Goal: Use online tool/utility: Utilize a website feature to perform a specific function

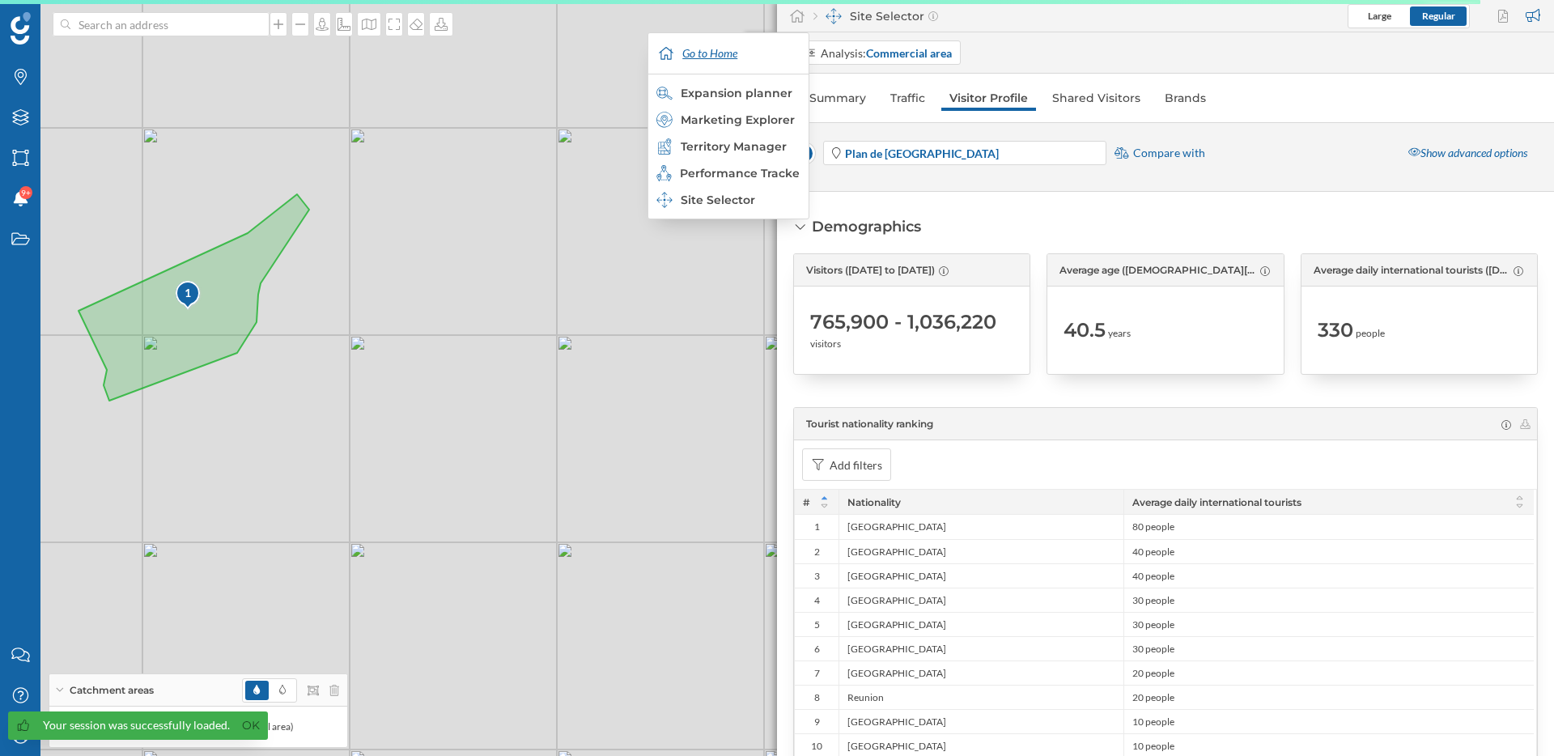
click at [712, 53] on div "Go to Home" at bounding box center [728, 53] width 152 height 40
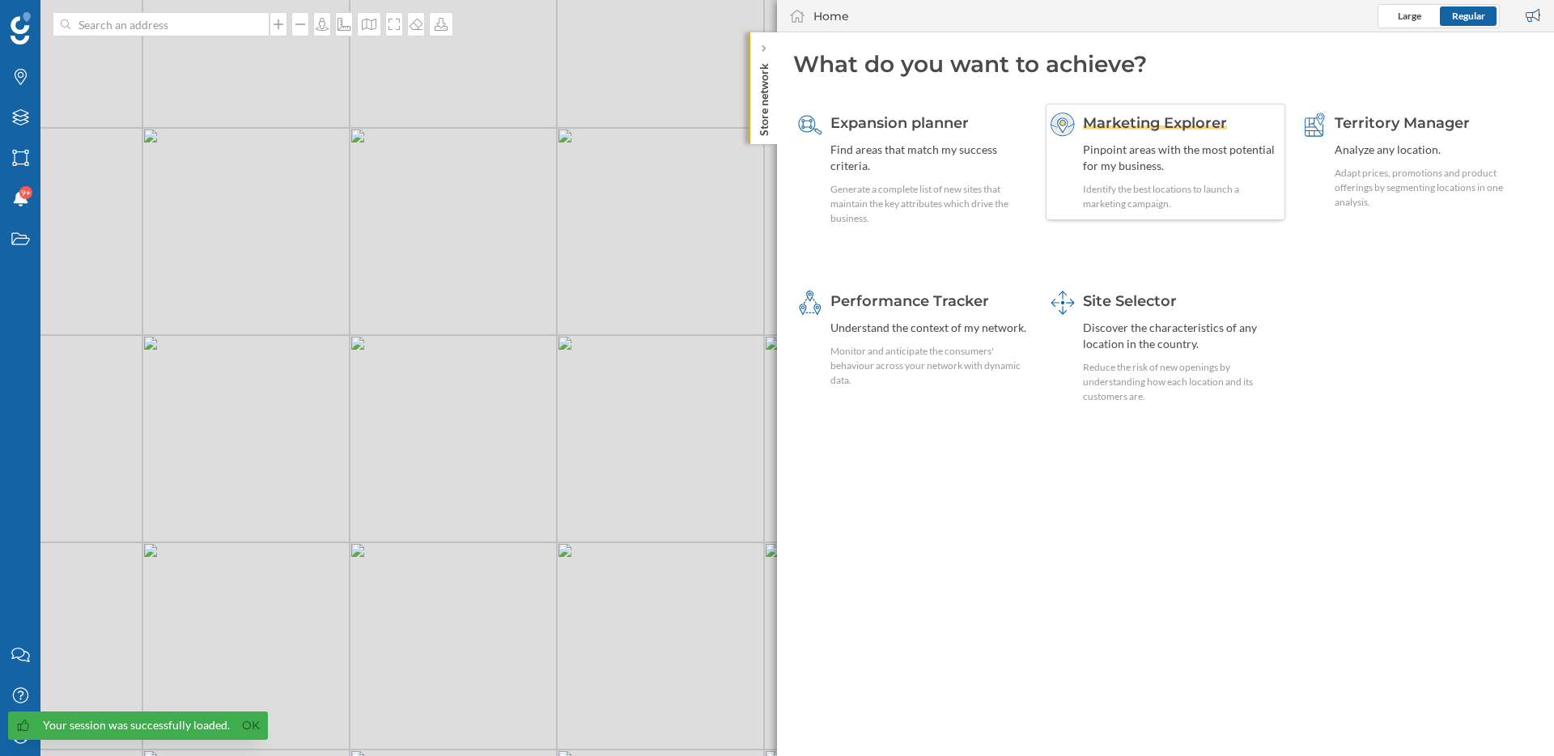
click at [1182, 123] on span "Marketing Explorer" at bounding box center [1155, 123] width 144 height 18
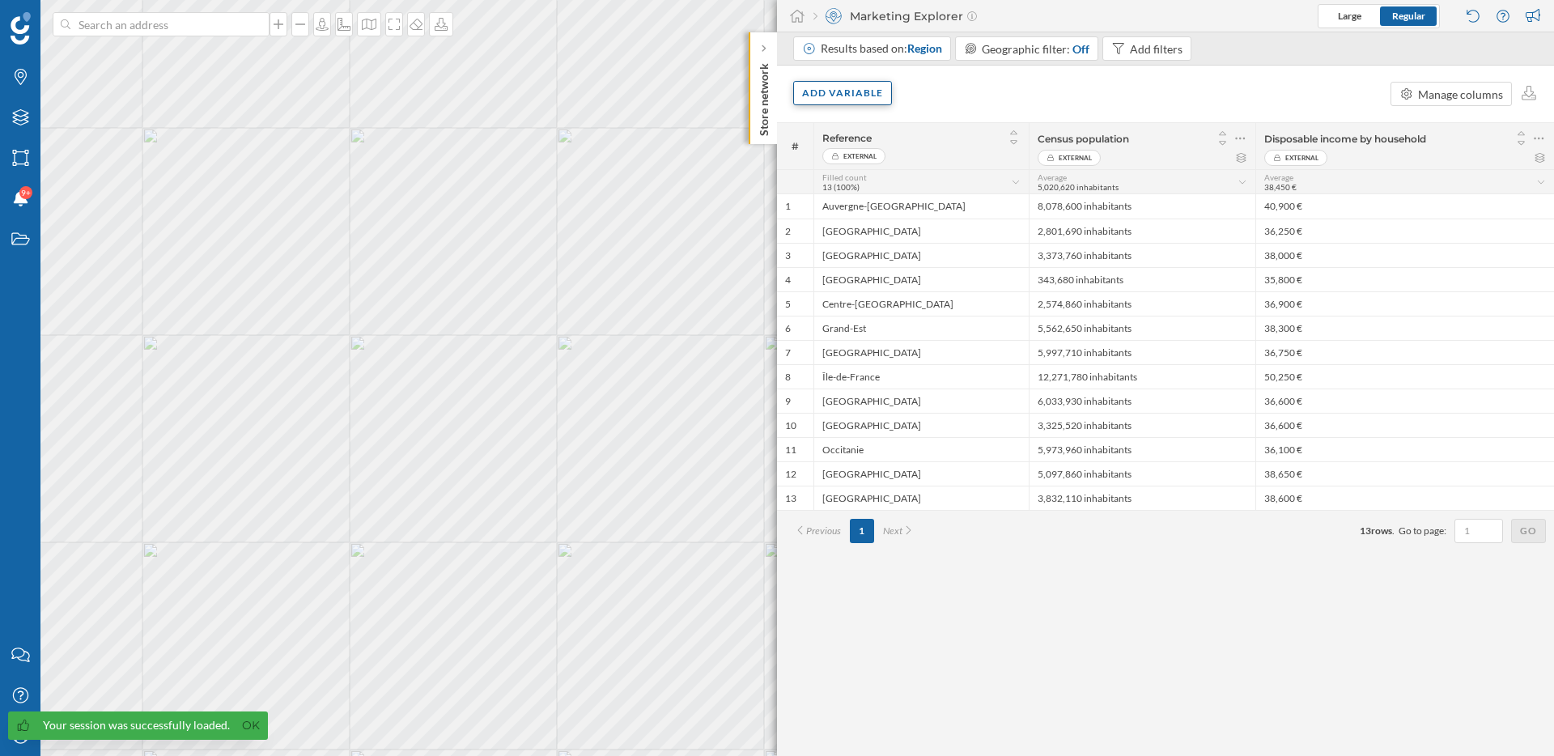
click at [852, 94] on div "Add variable" at bounding box center [842, 93] width 99 height 24
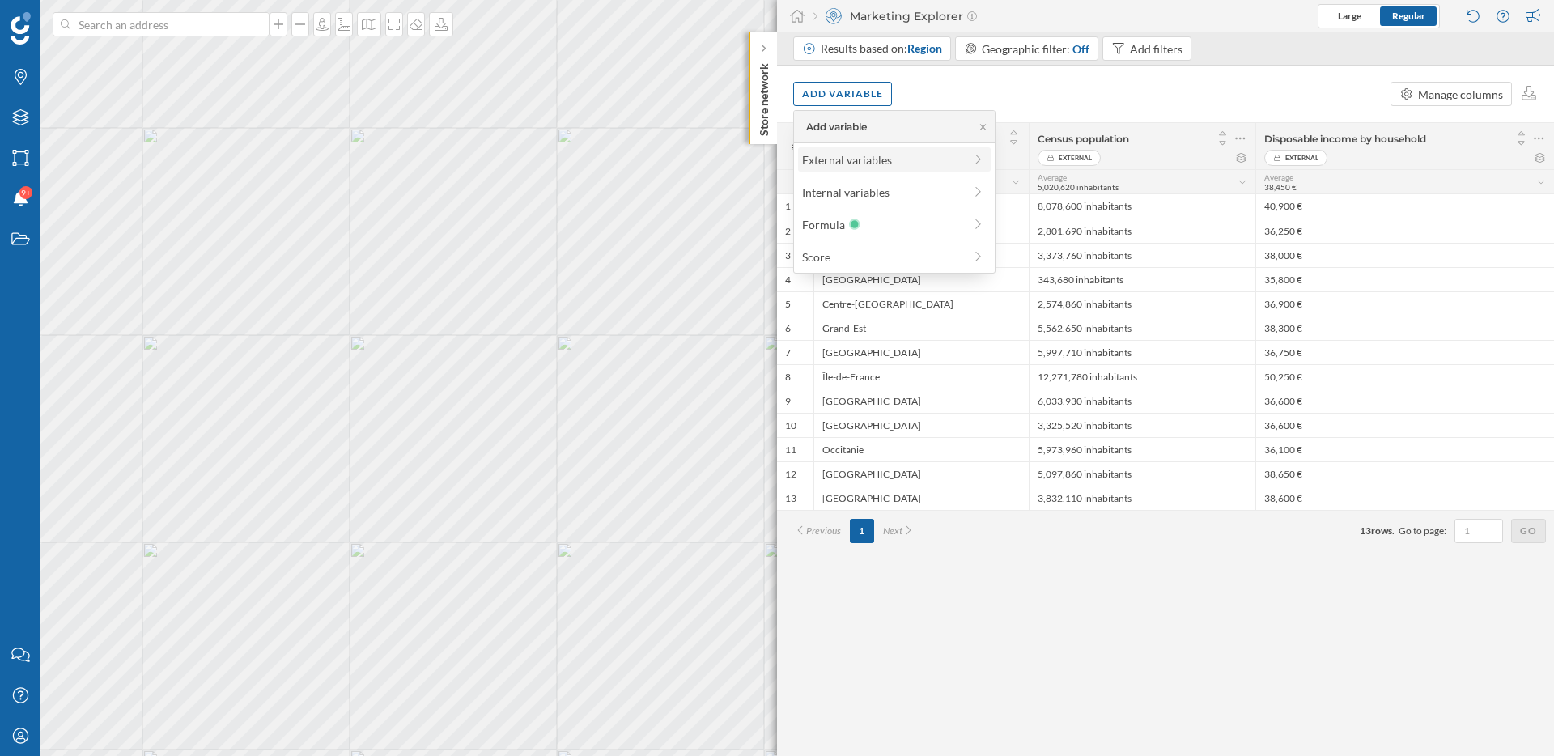
click at [948, 164] on div "External variables" at bounding box center [882, 159] width 161 height 17
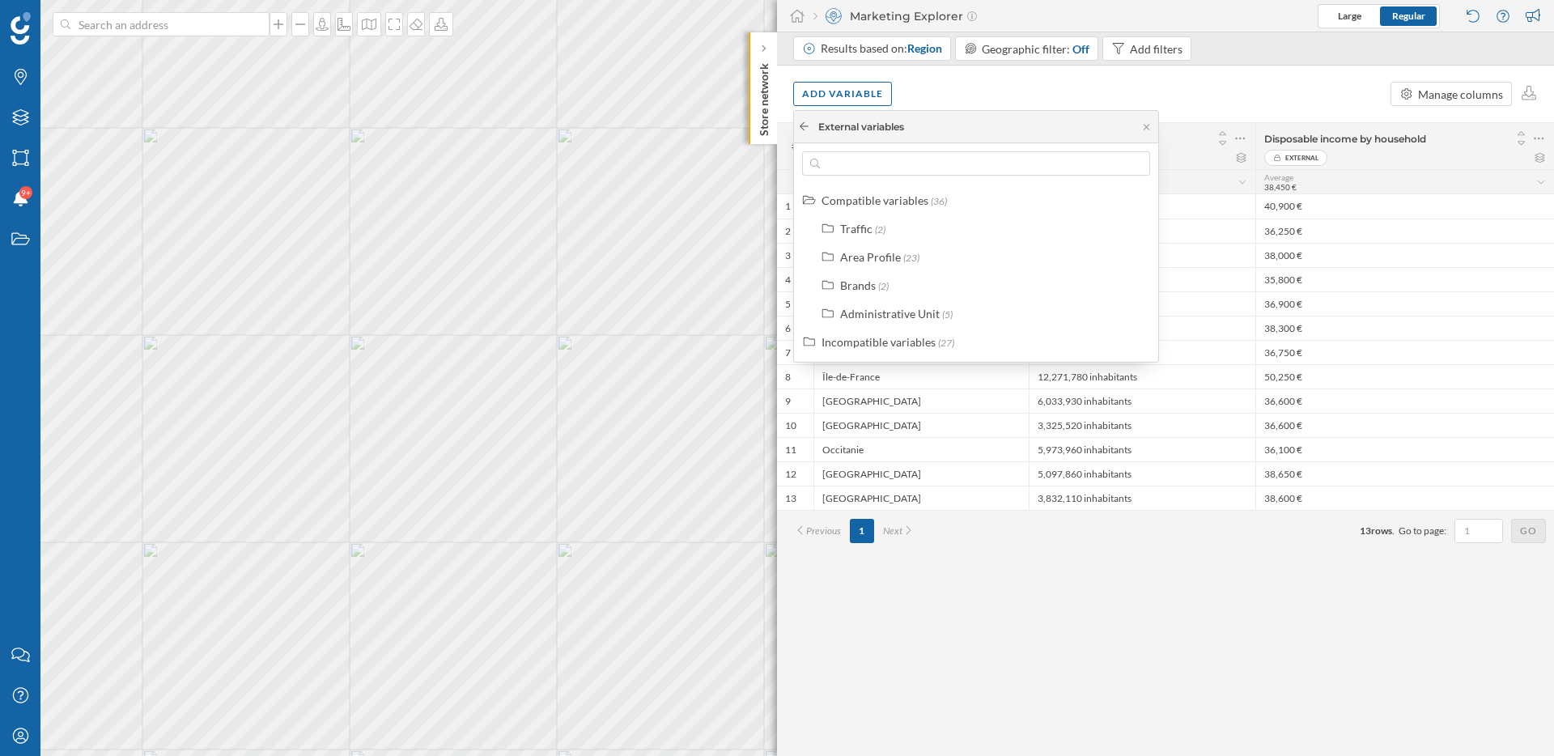
click at [808, 127] on icon at bounding box center [804, 126] width 12 height 10
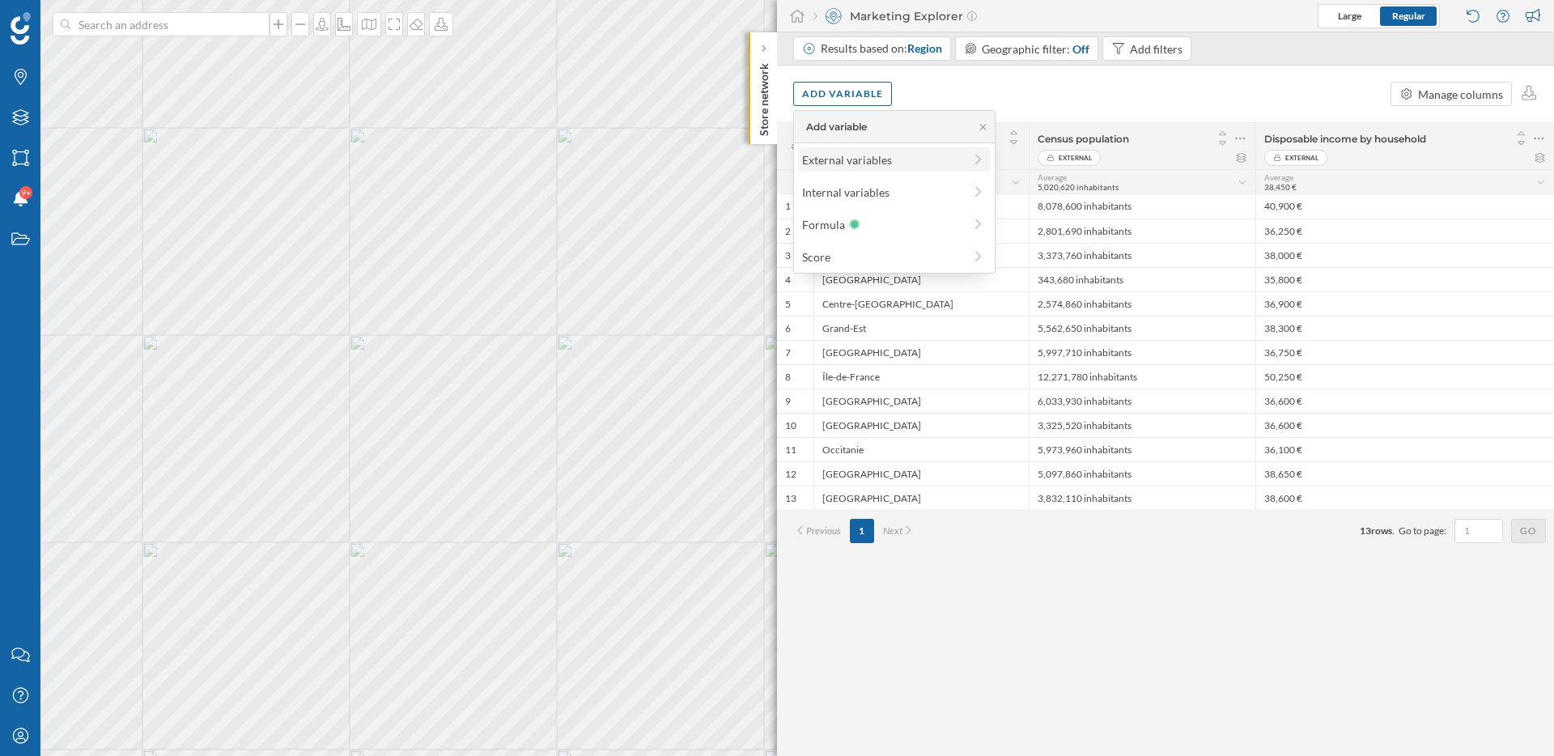
click at [843, 163] on div "External variables" at bounding box center [882, 159] width 161 height 17
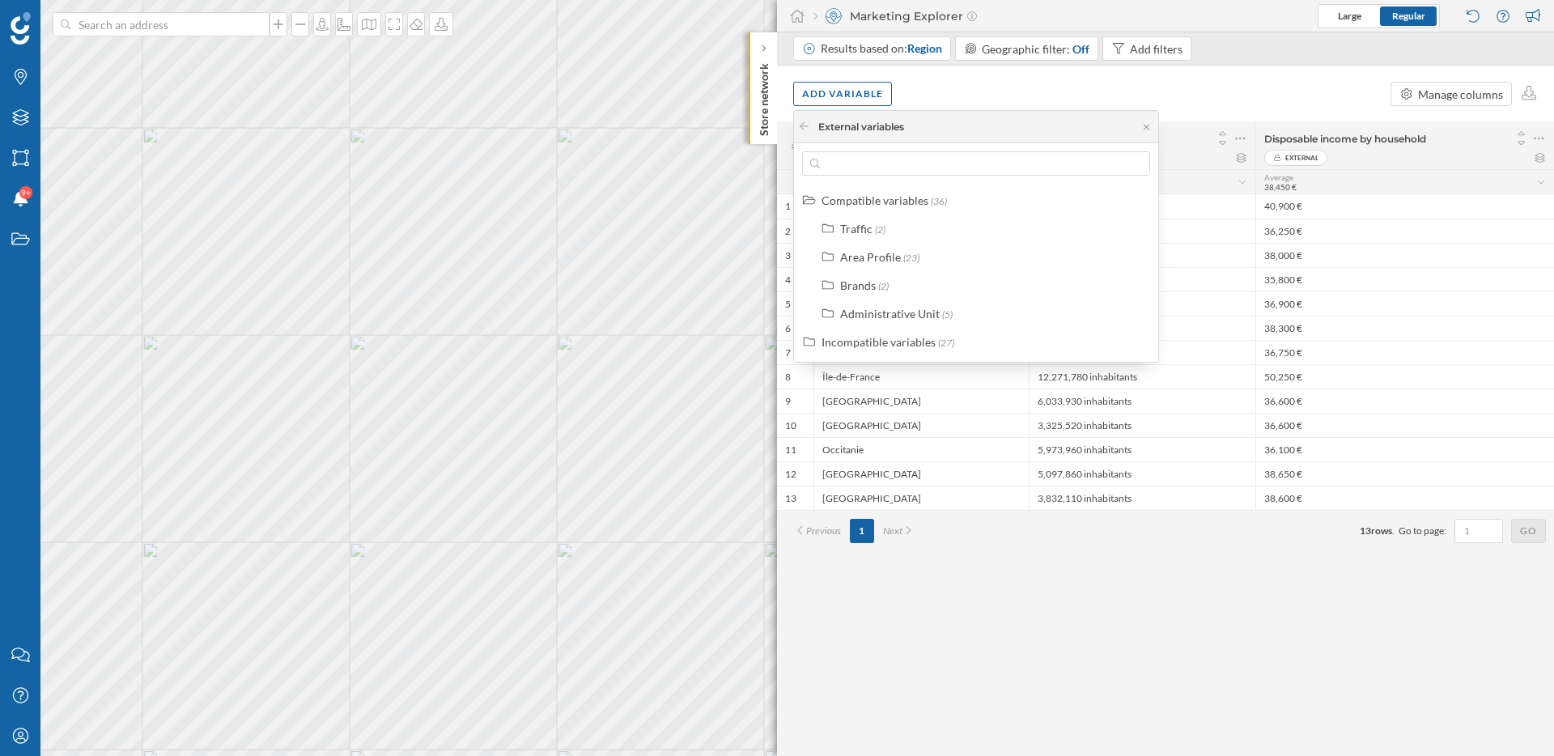
click at [962, 100] on div "Add variable Manage columns" at bounding box center [1165, 94] width 777 height 57
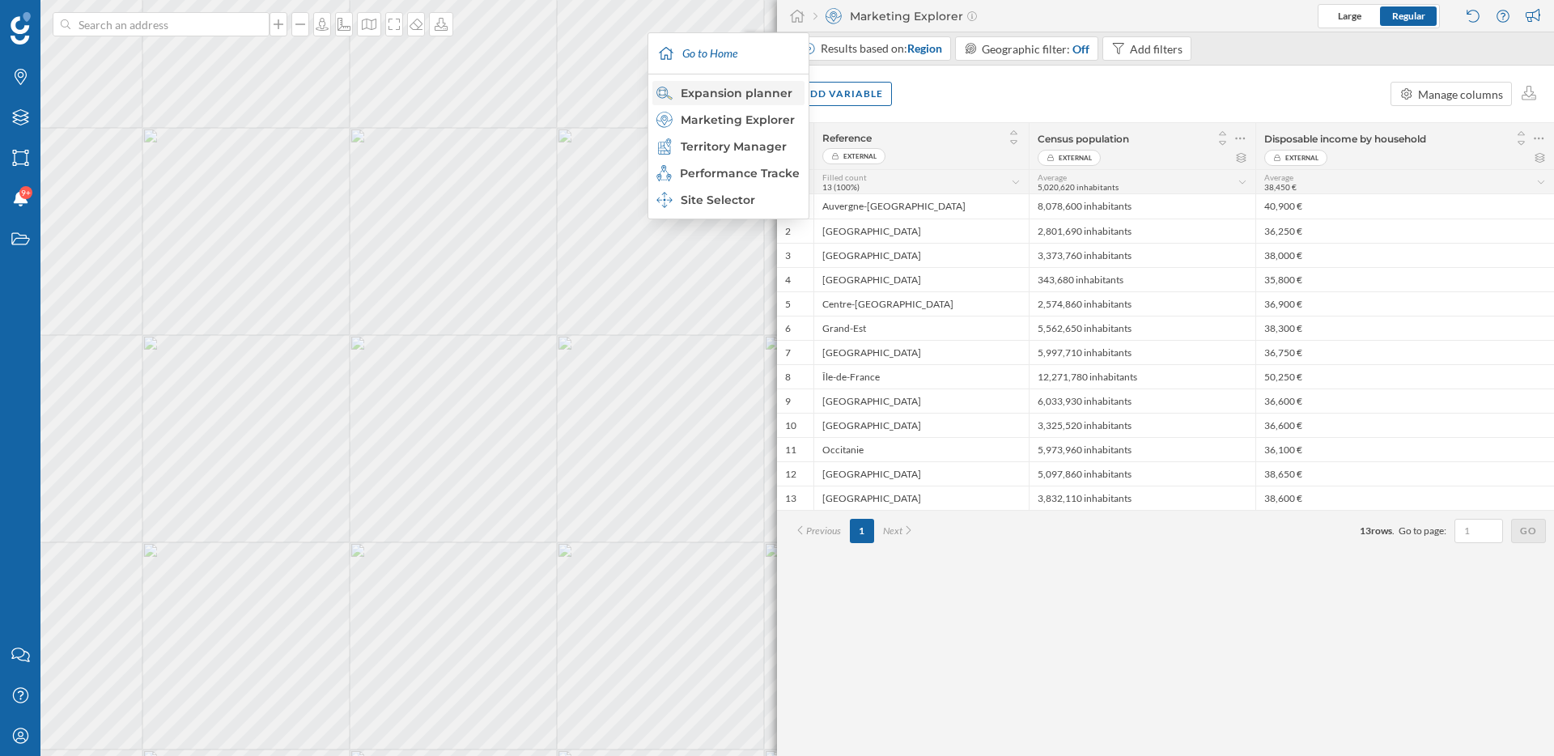
click at [739, 90] on div "Expansion planner" at bounding box center [727, 93] width 142 height 16
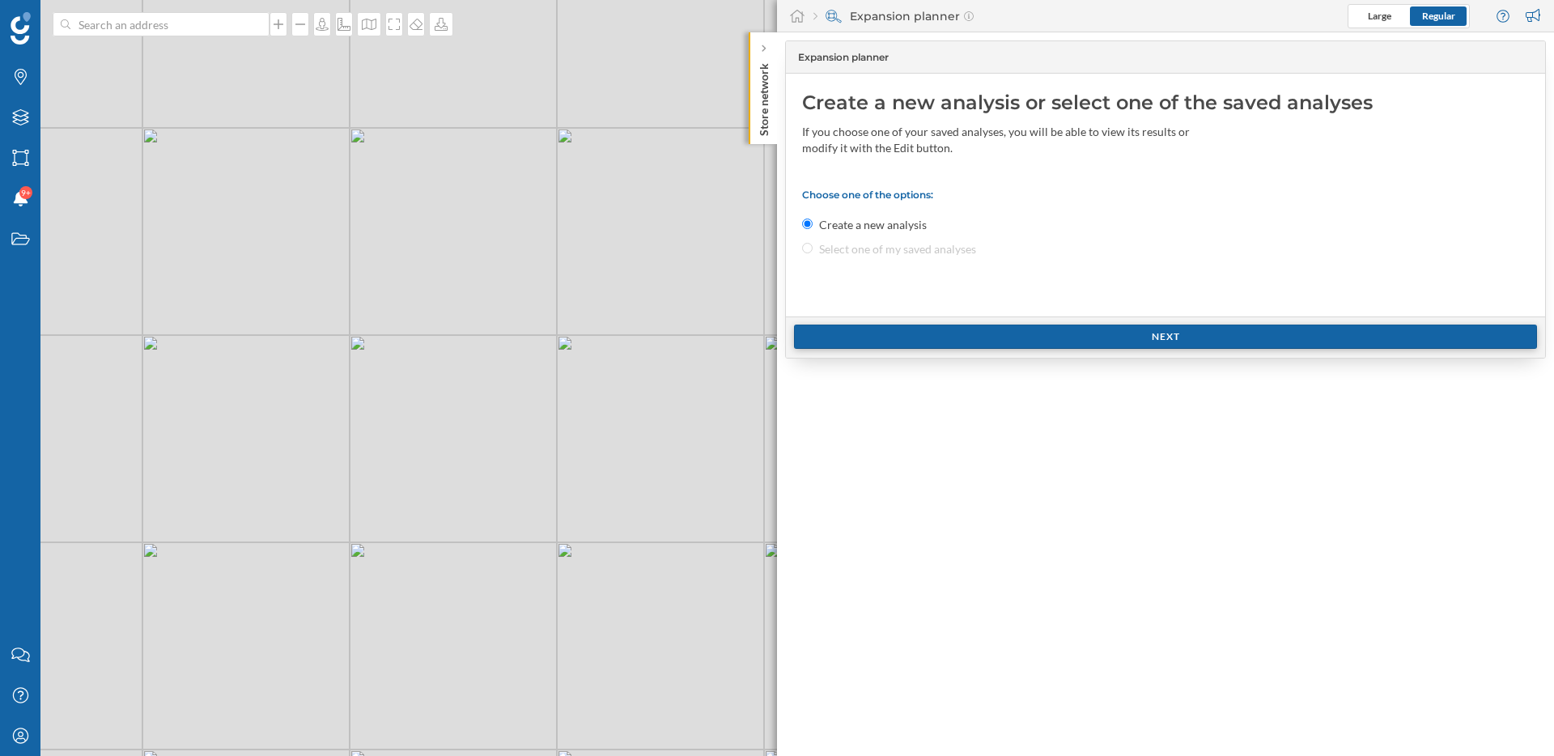
click at [935, 343] on div "Next" at bounding box center [1165, 337] width 743 height 24
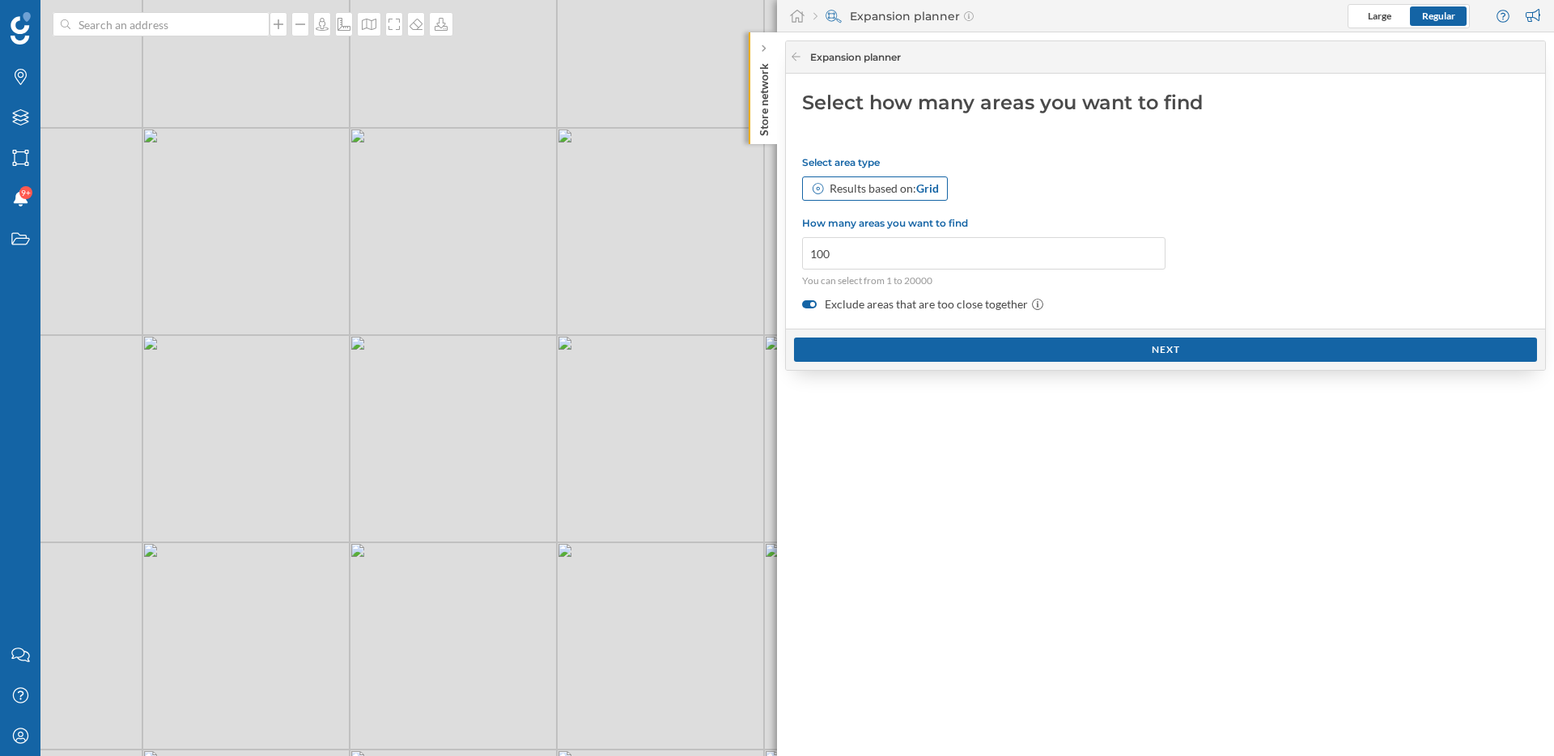
click at [920, 185] on span "Grid" at bounding box center [927, 188] width 23 height 14
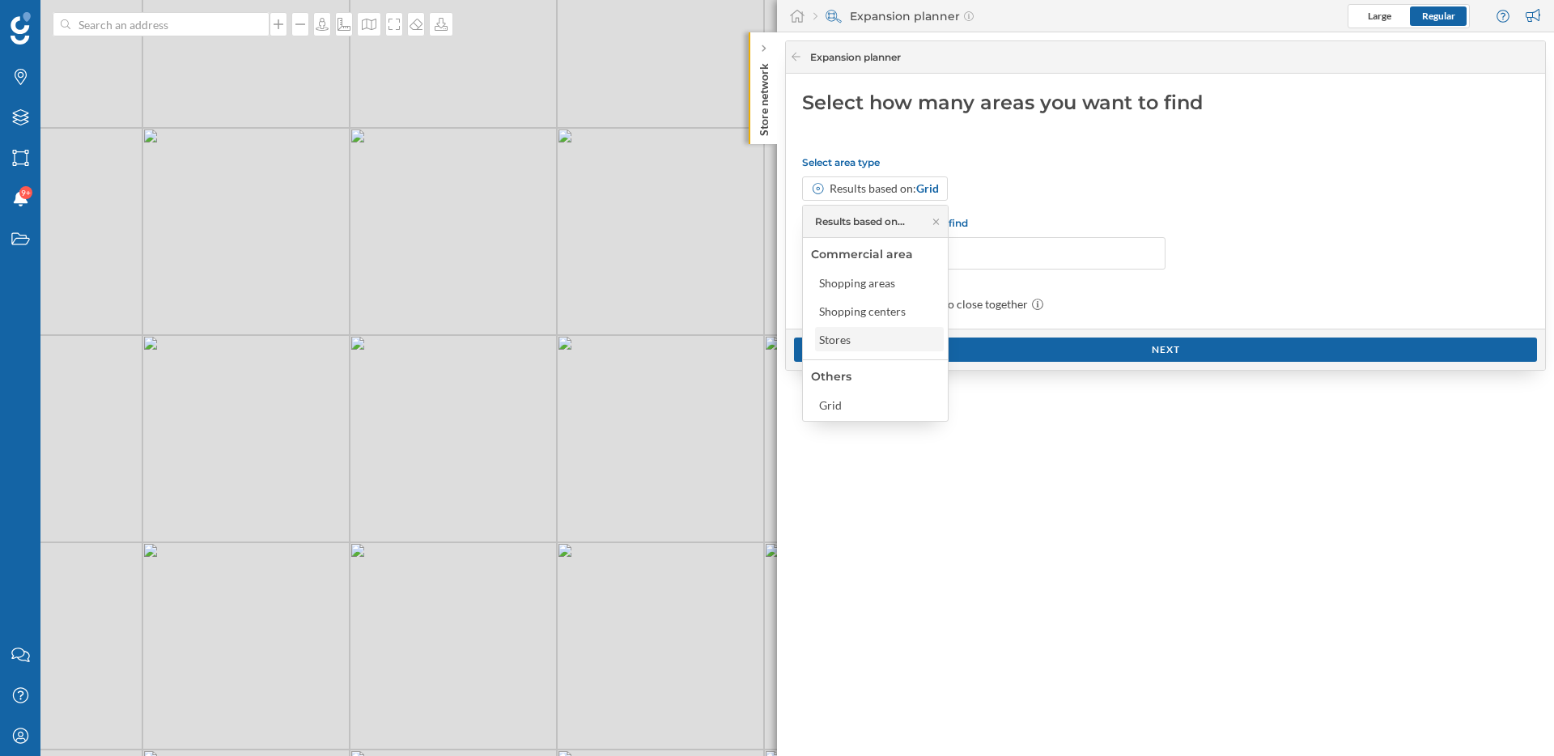
click at [883, 338] on div "Stores" at bounding box center [878, 339] width 119 height 17
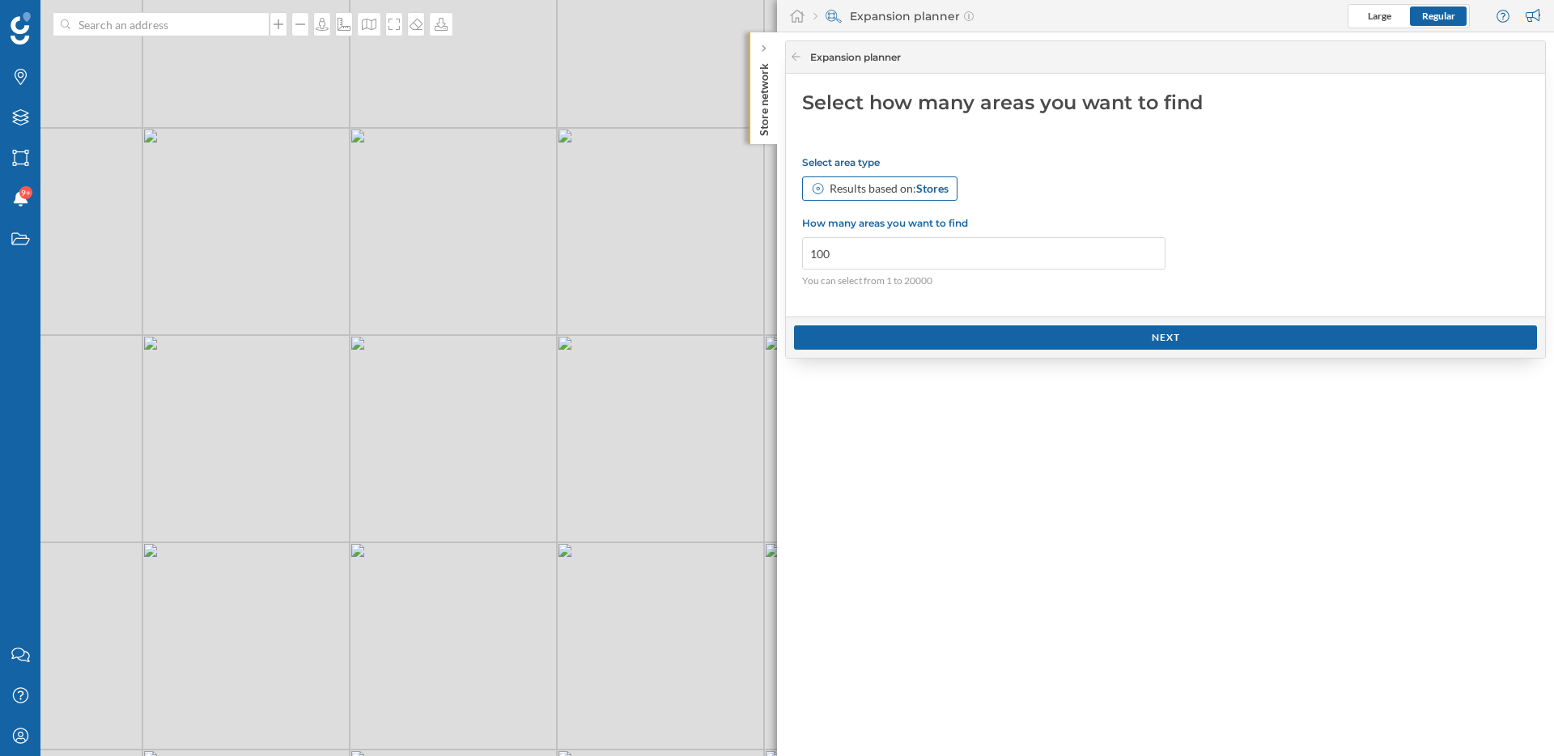
click at [927, 192] on span "Stores" at bounding box center [932, 188] width 32 height 14
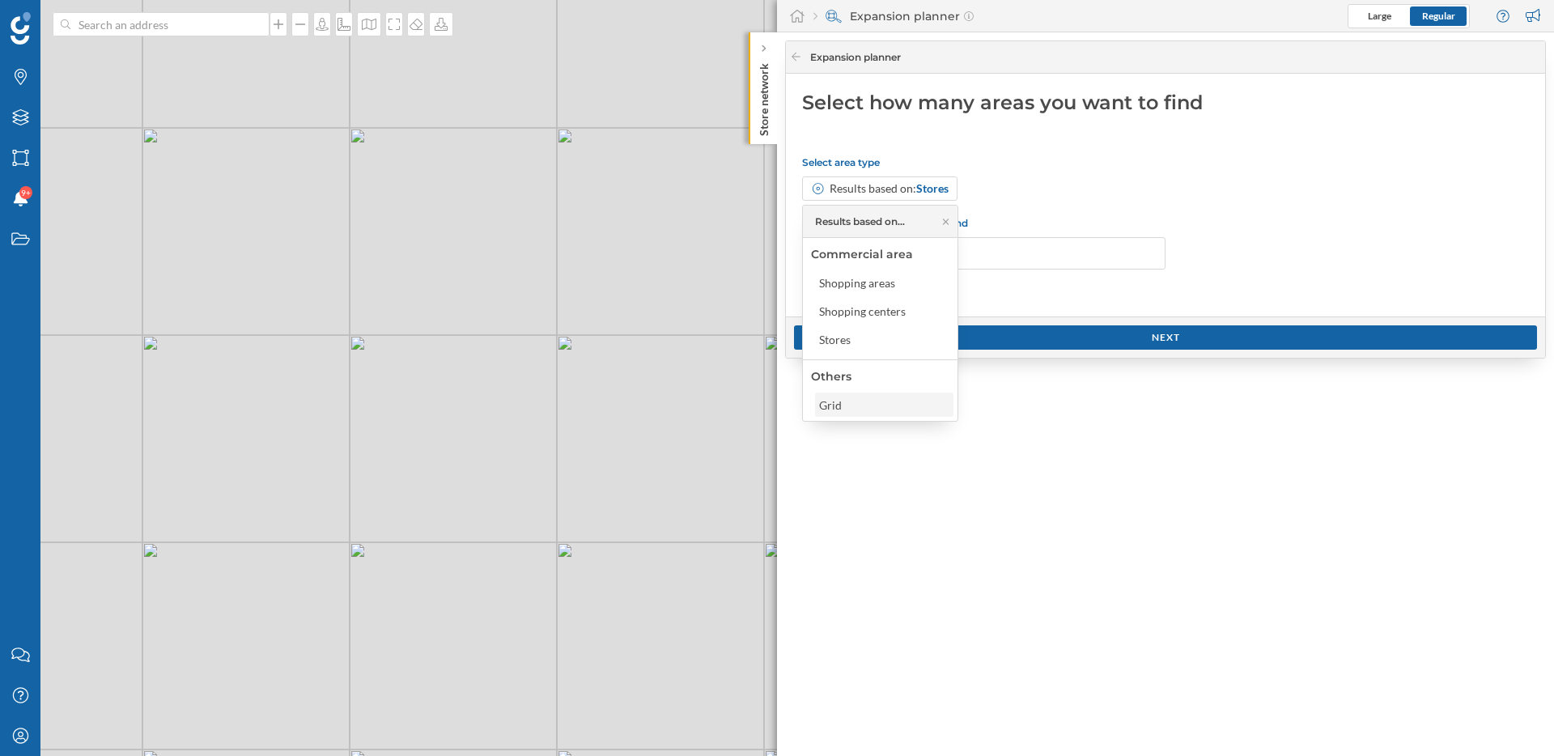
click at [852, 400] on div "Grid" at bounding box center [883, 405] width 129 height 17
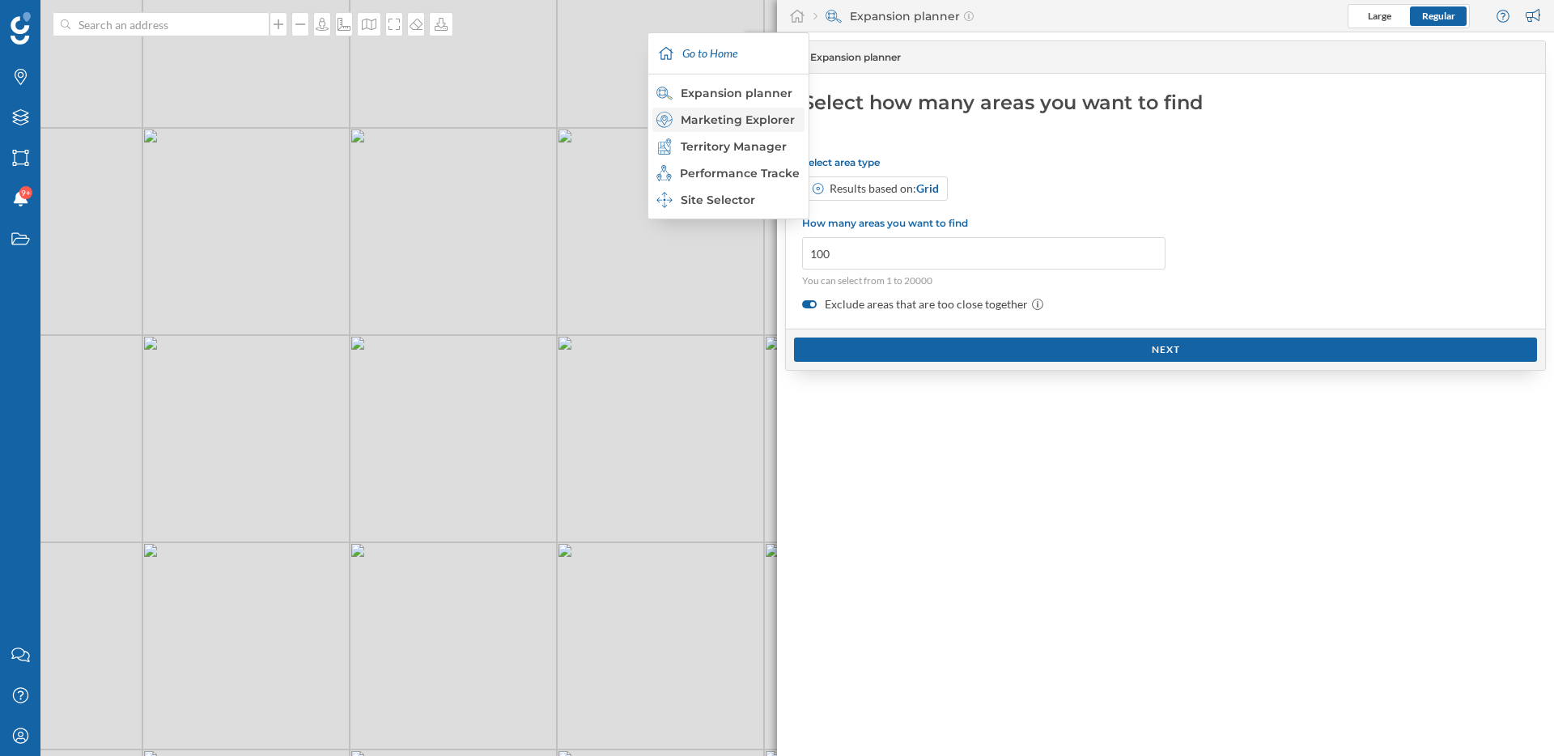
click at [746, 122] on div "Marketing Explorer" at bounding box center [727, 120] width 142 height 16
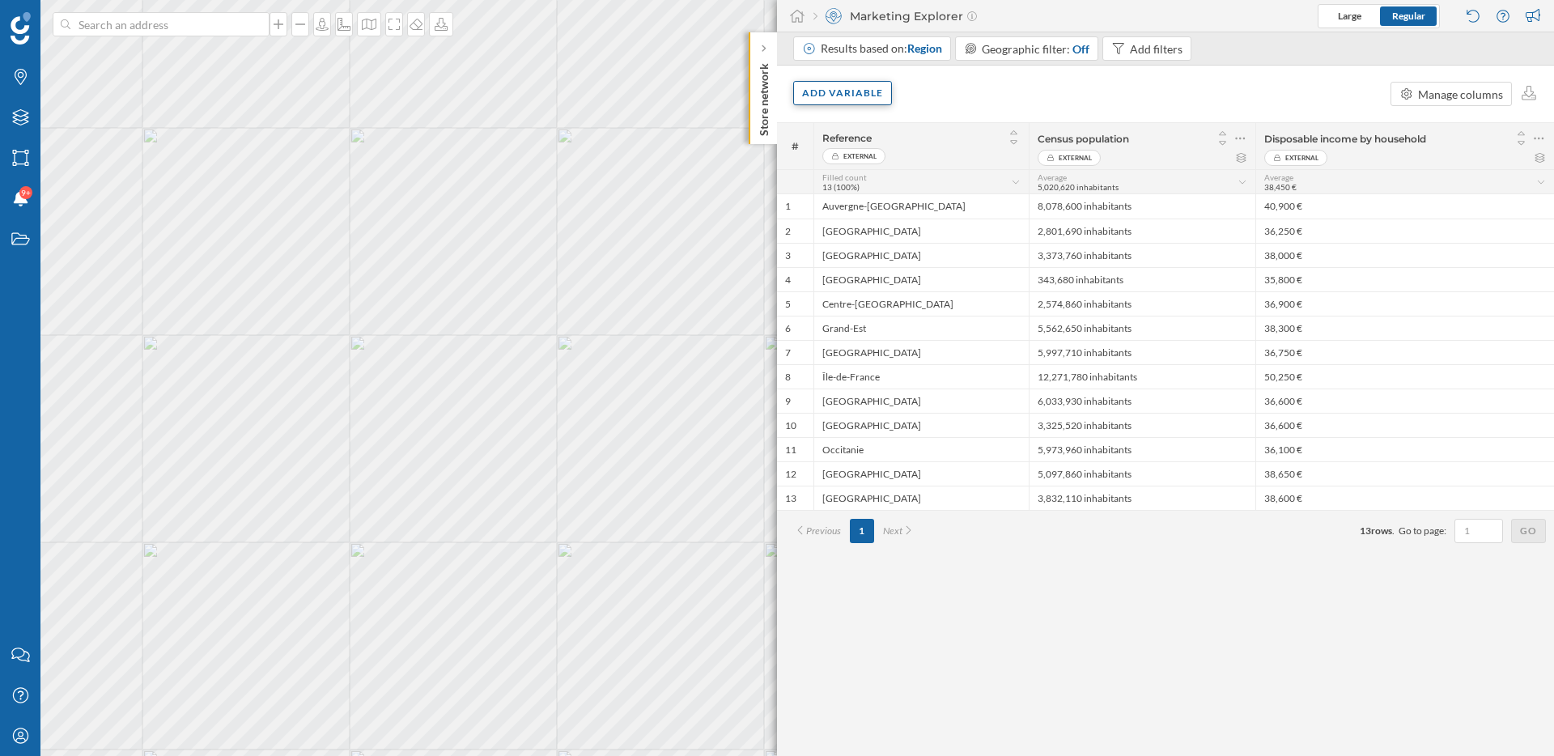
click at [844, 100] on div "Add variable" at bounding box center [842, 93] width 99 height 24
click at [853, 155] on div "External variables" at bounding box center [882, 159] width 161 height 17
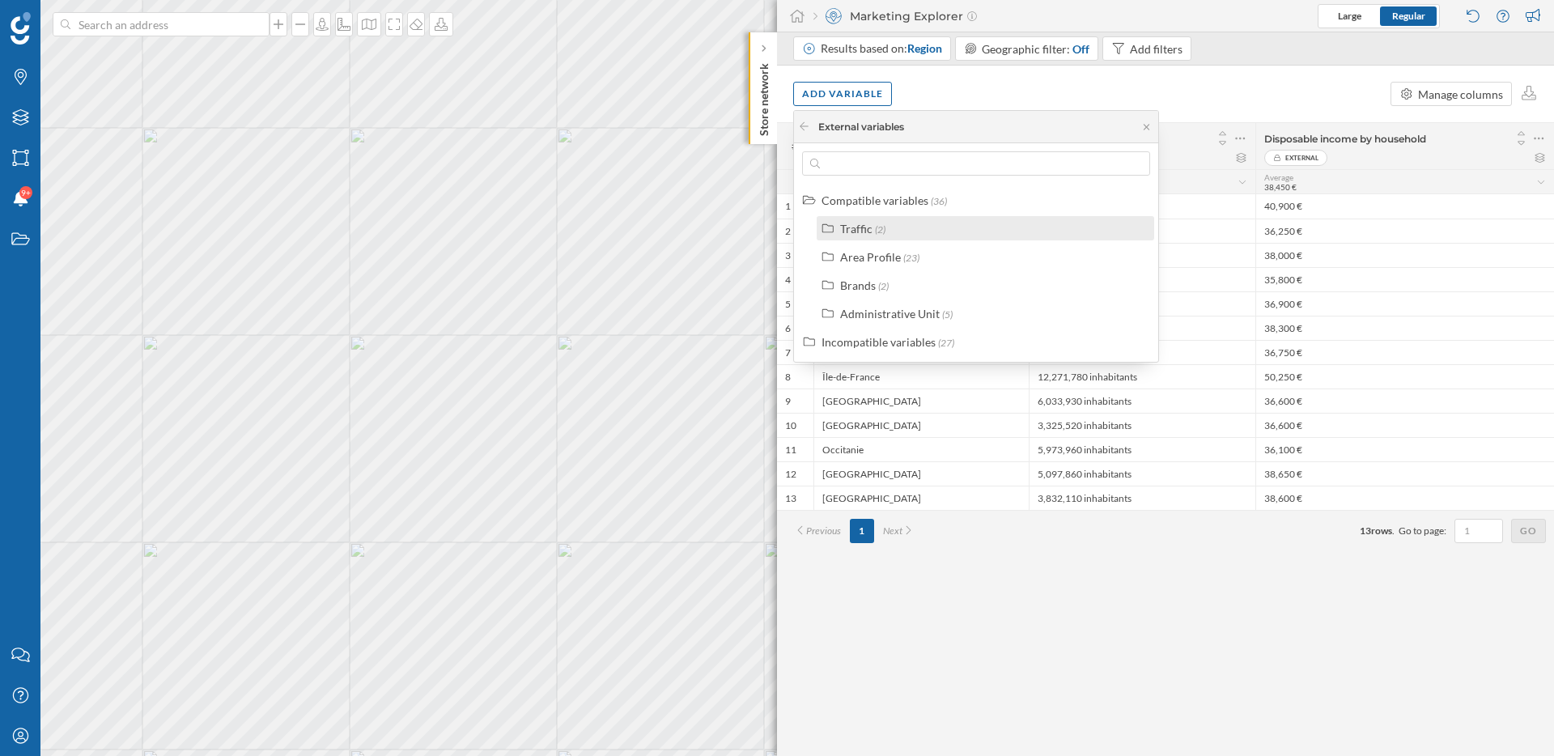
click at [847, 223] on div "Traffic" at bounding box center [856, 229] width 32 height 14
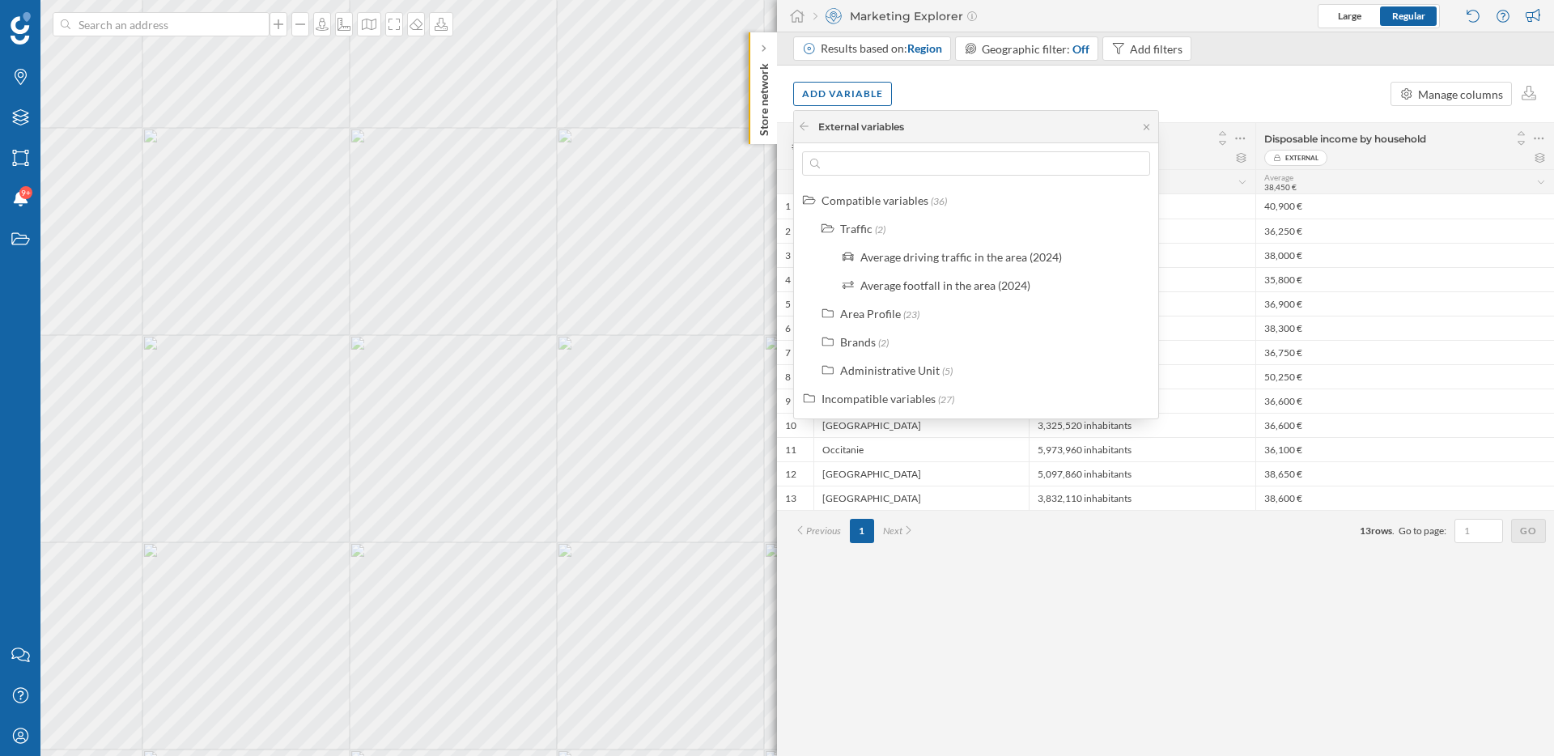
click at [1145, 640] on div "# Reference External Census population External Disposable income by household …" at bounding box center [1165, 439] width 777 height 634
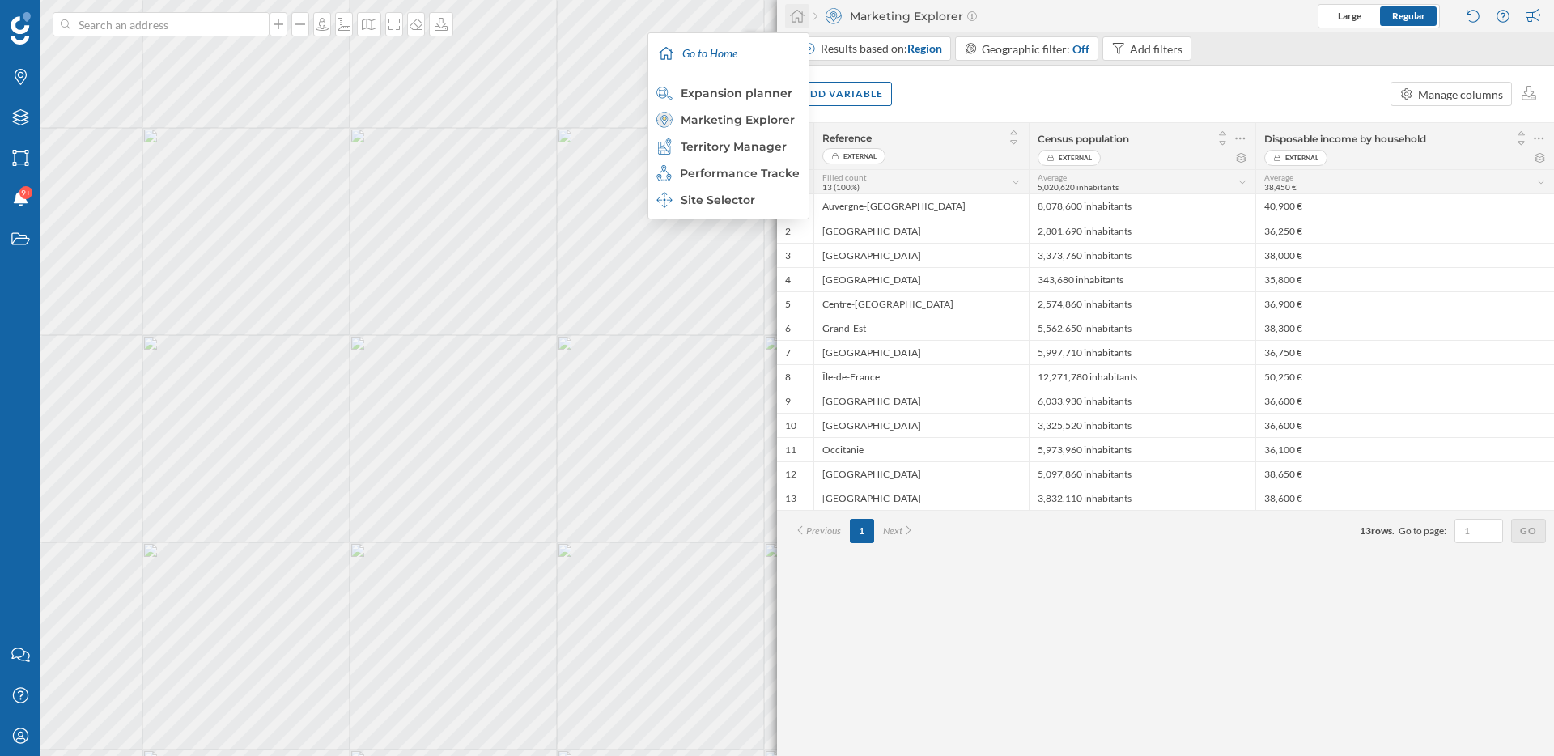
click at [803, 18] on icon at bounding box center [797, 16] width 16 height 15
